Goal: Navigation & Orientation: Find specific page/section

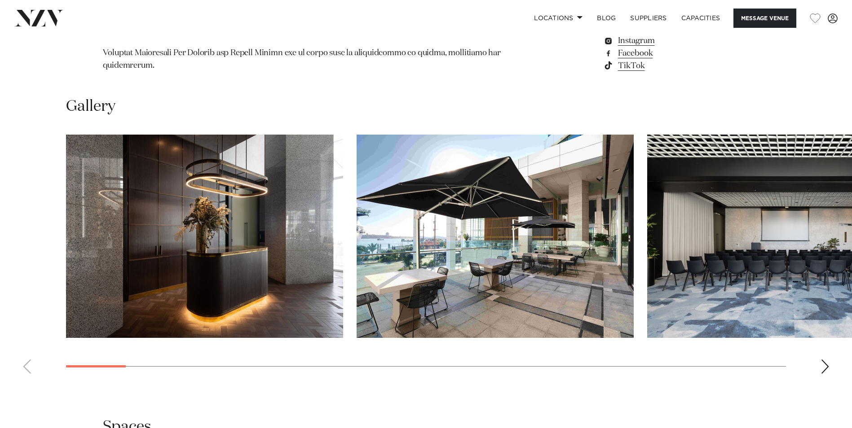
scroll to position [1078, 0]
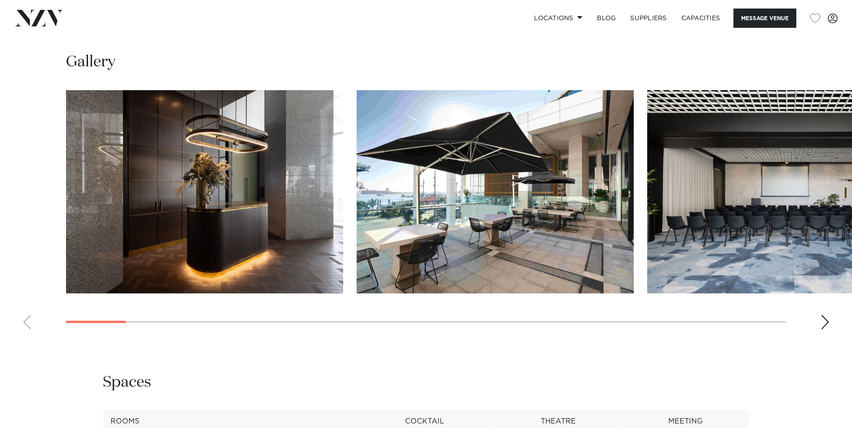
click at [456, 180] on img "2 / 30" at bounding box center [495, 191] width 277 height 203
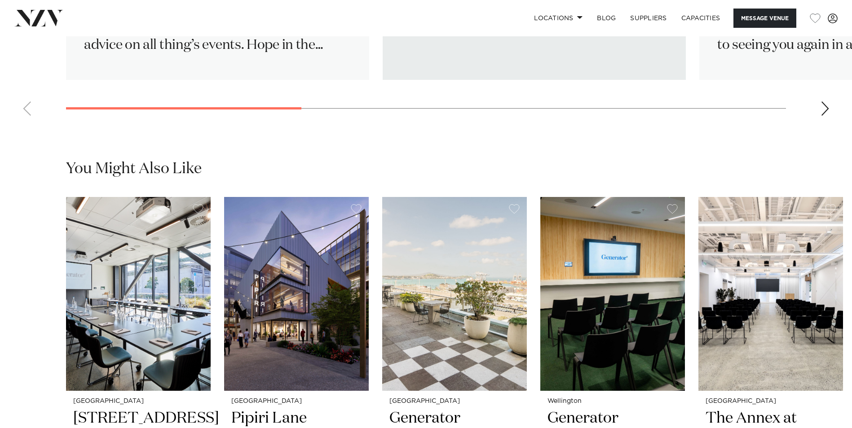
scroll to position [1886, 0]
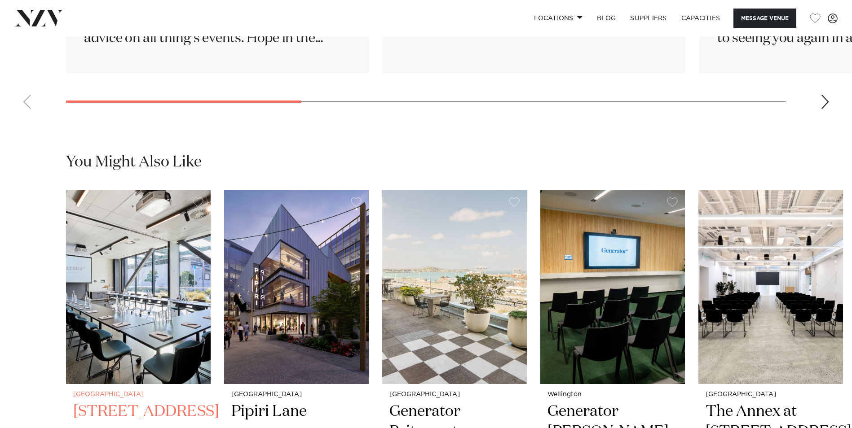
click at [153, 290] on img "1 / 6" at bounding box center [138, 287] width 145 height 194
